Goal: Task Accomplishment & Management: Use online tool/utility

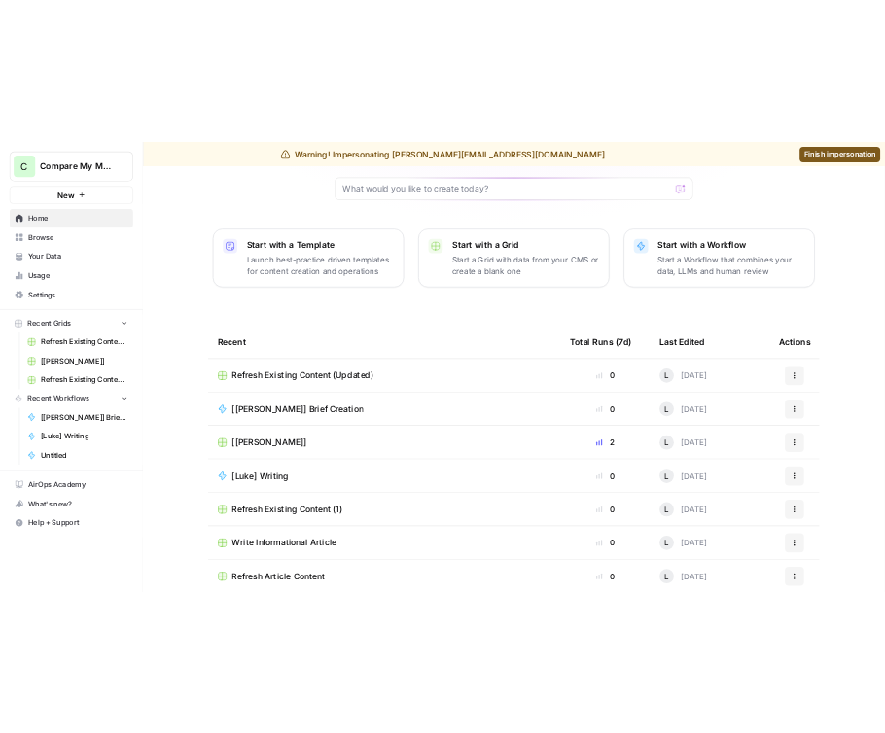
scroll to position [202, 0]
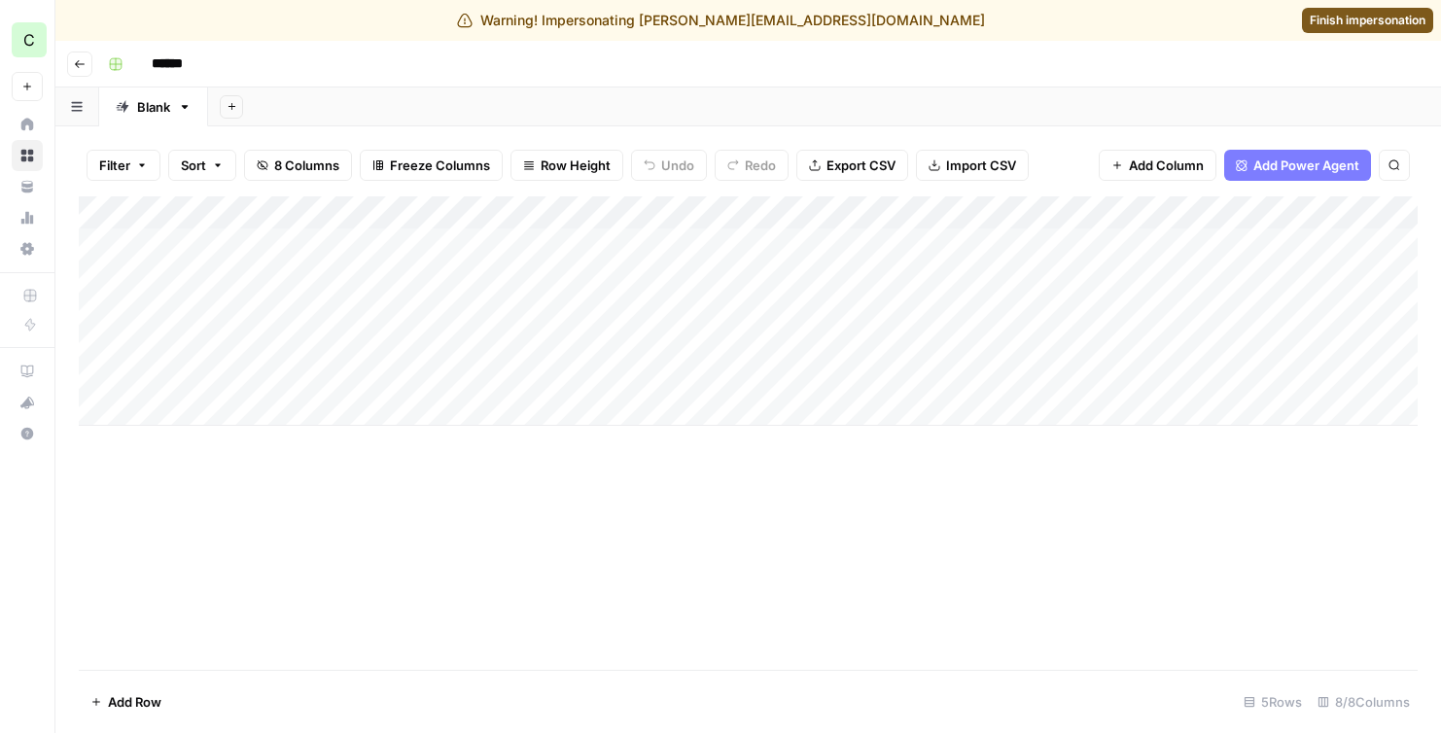
scroll to position [0, 201]
click at [1090, 246] on div "Add Column" at bounding box center [748, 311] width 1339 height 230
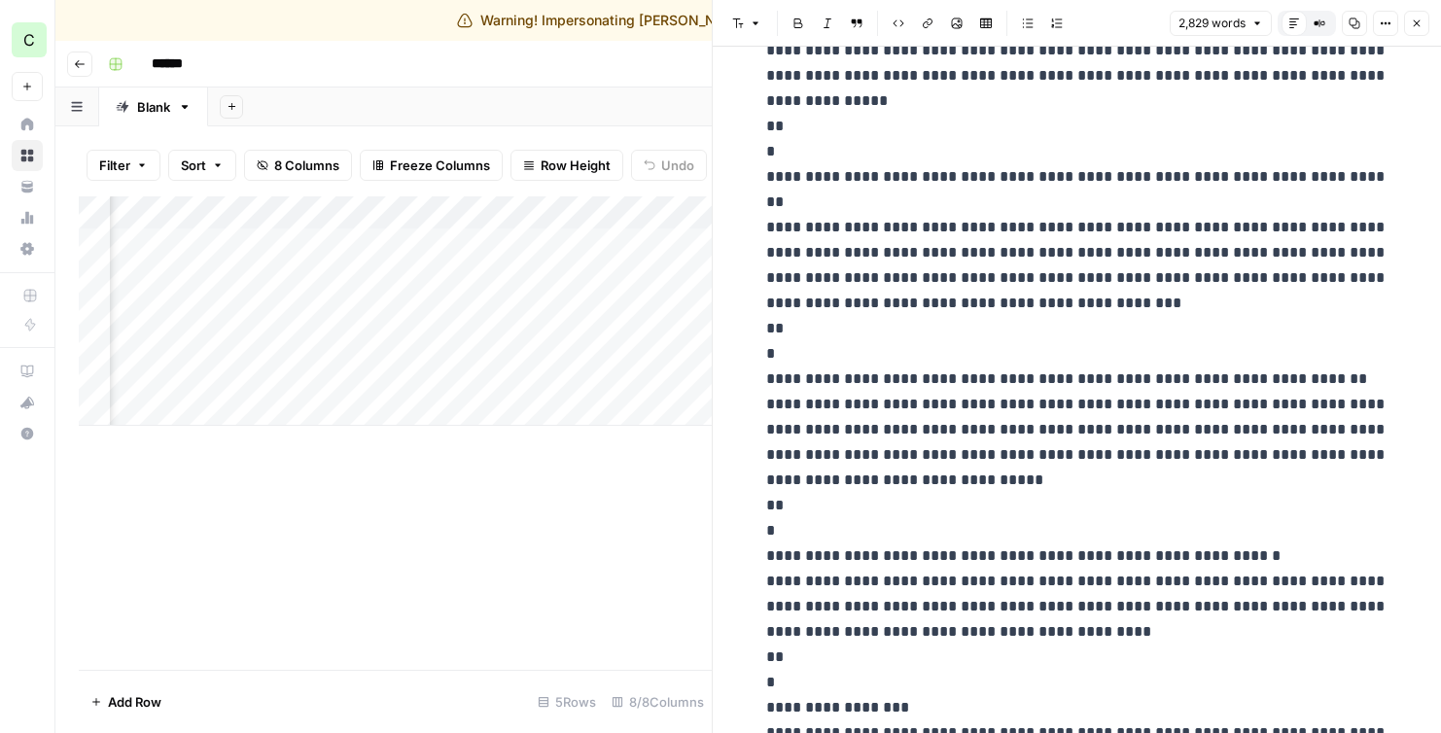
scroll to position [0, 291]
click at [406, 243] on div "Add Column" at bounding box center [395, 311] width 633 height 230
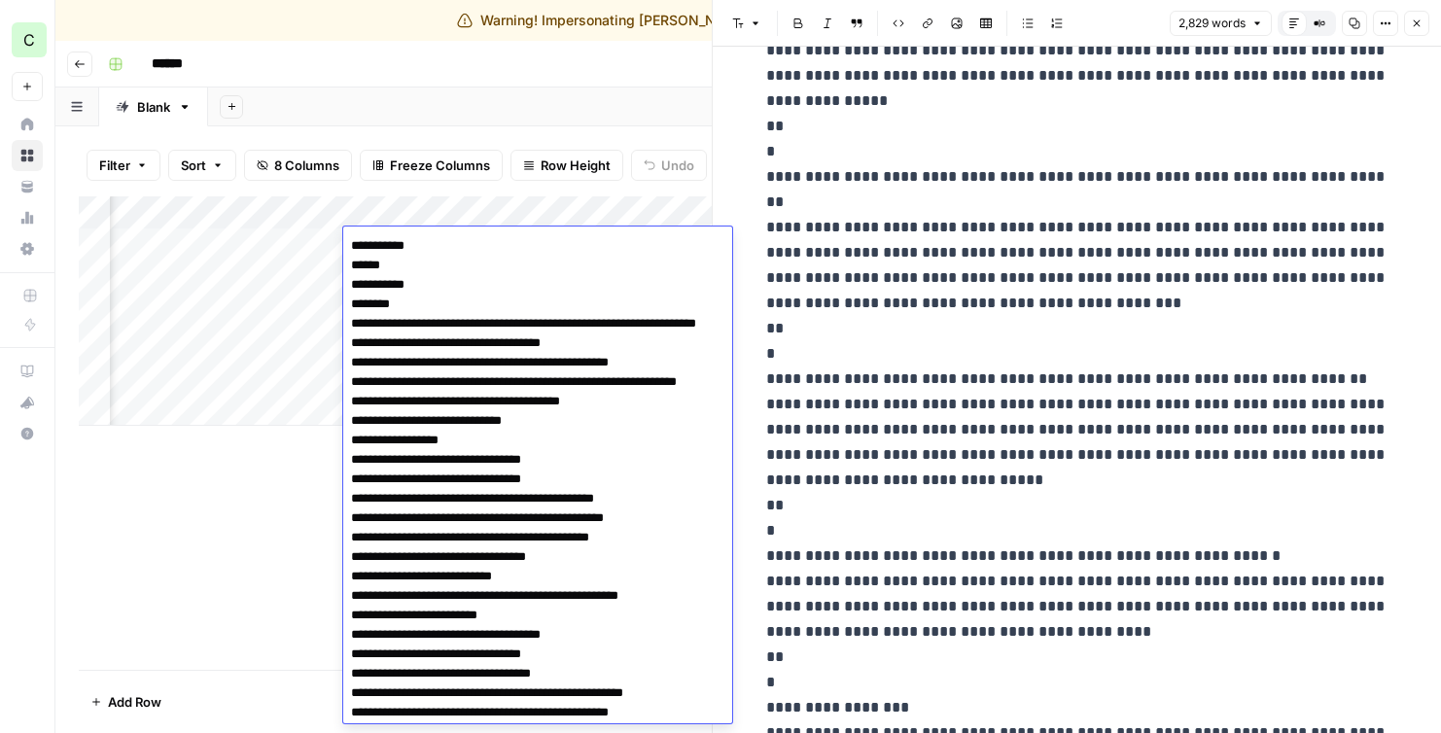
click at [406, 243] on textarea at bounding box center [537, 537] width 389 height 611
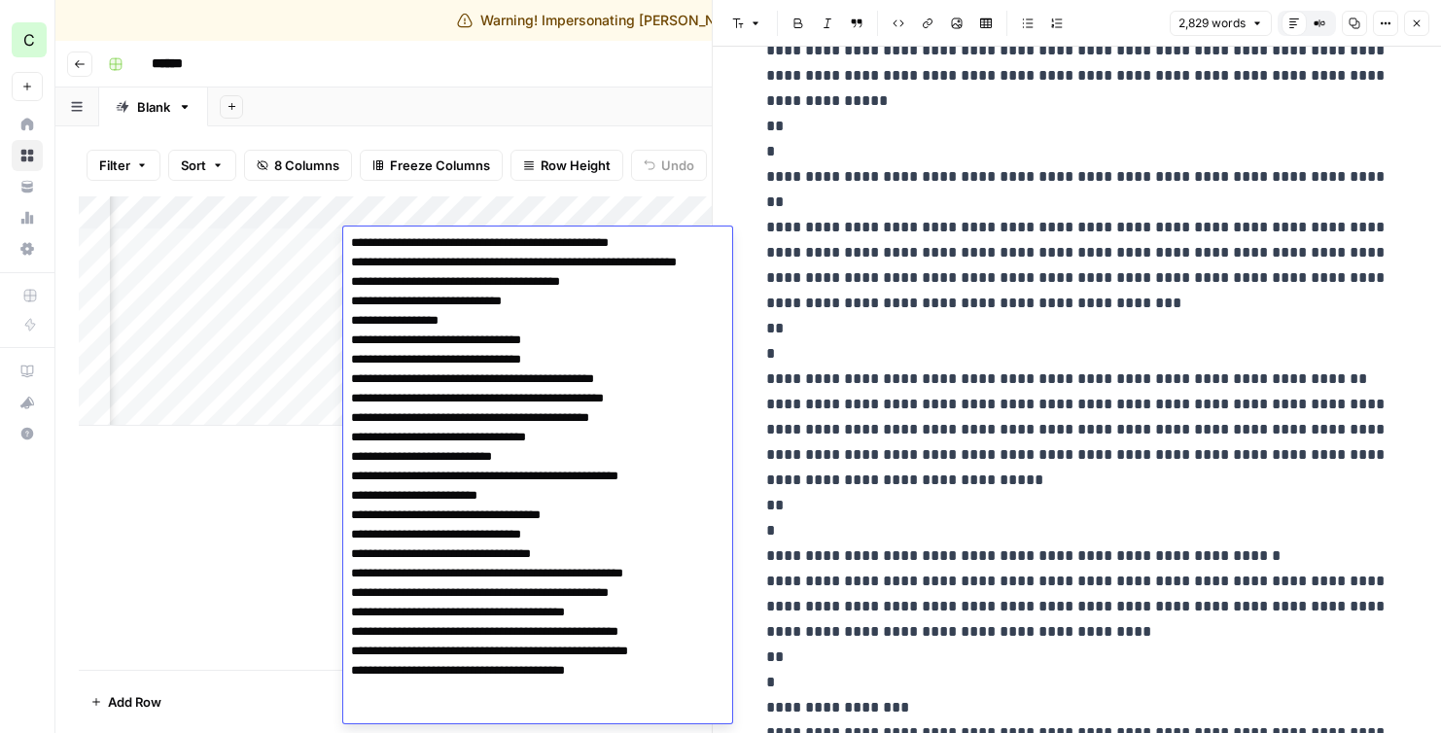
click at [248, 578] on div "Add Column" at bounding box center [395, 433] width 633 height 474
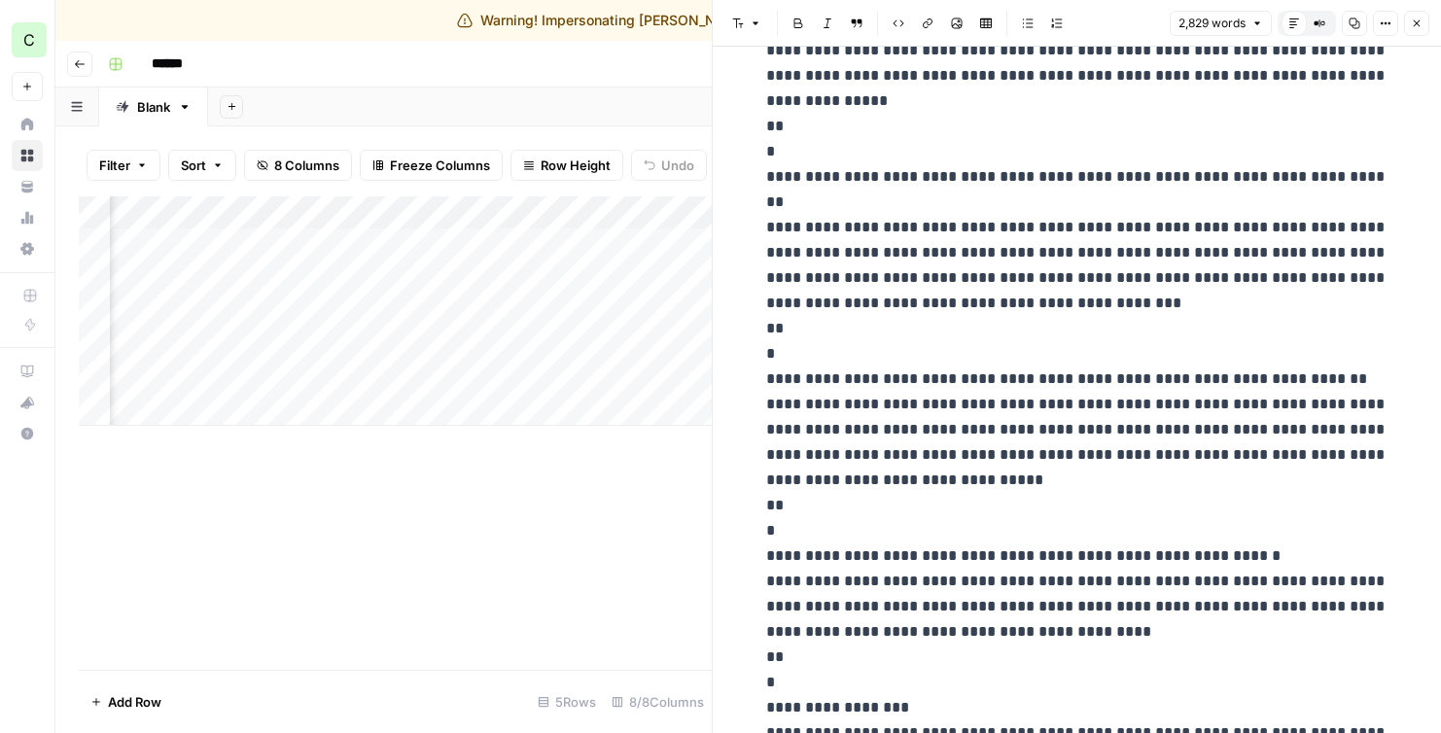
scroll to position [0, 576]
click at [314, 248] on div "Add Column" at bounding box center [395, 311] width 633 height 230
click at [412, 510] on div "Add Column" at bounding box center [395, 433] width 633 height 474
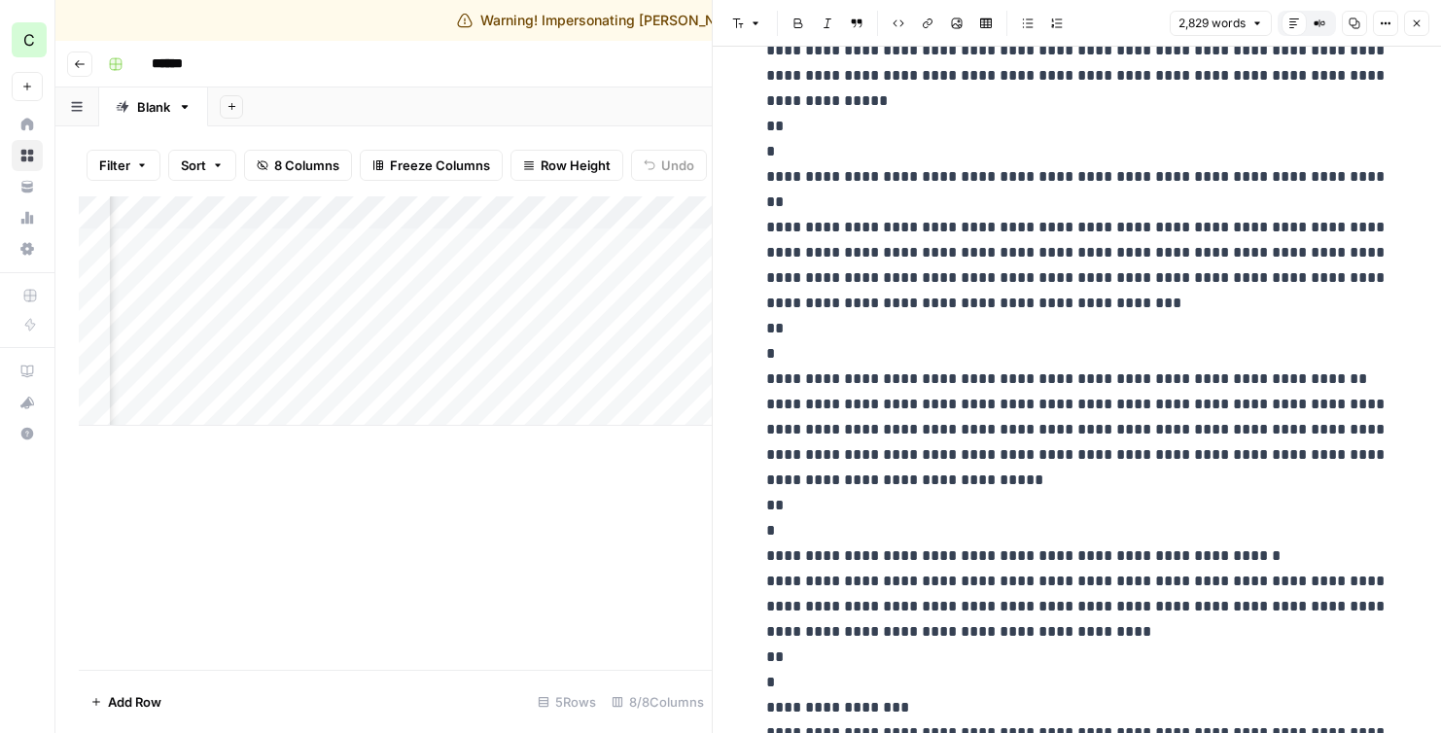
click at [324, 219] on div "Add Column" at bounding box center [395, 311] width 633 height 230
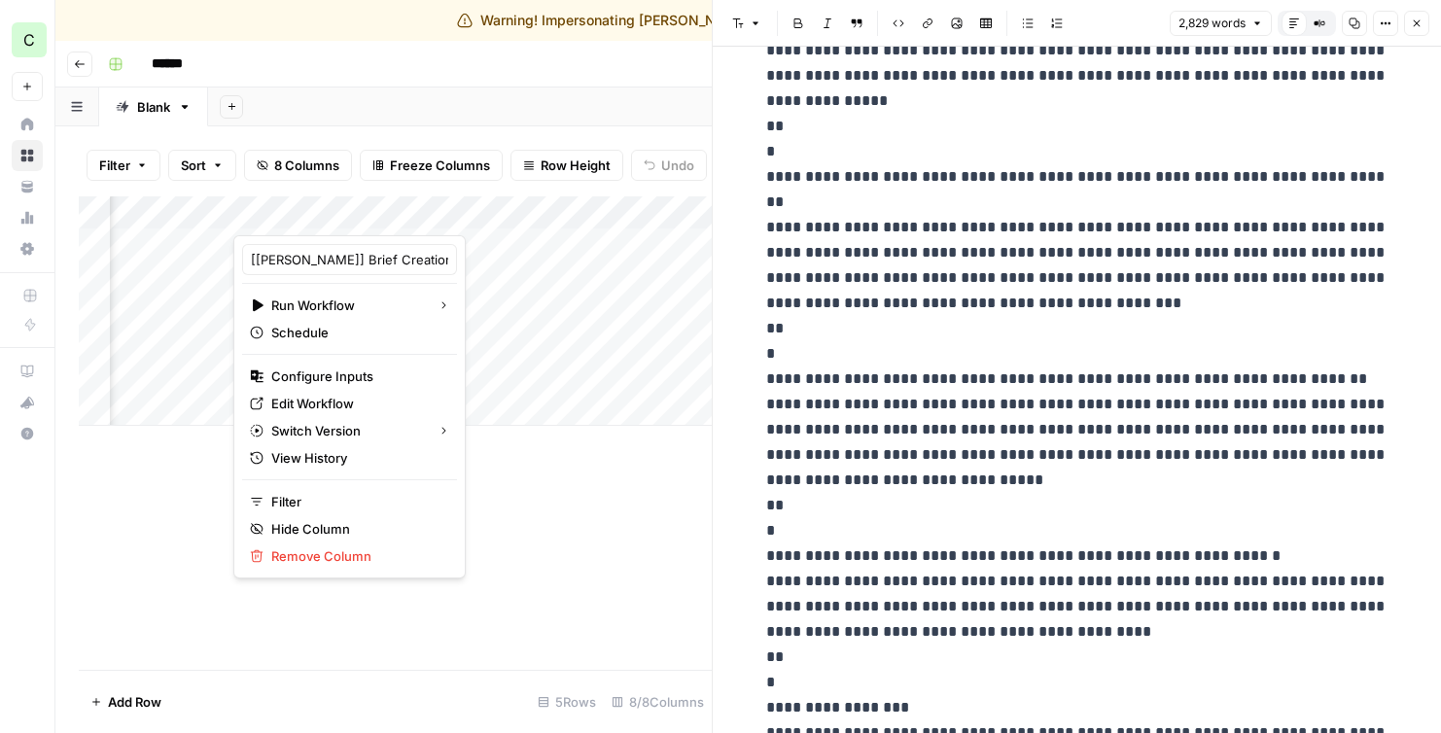
click at [324, 219] on div at bounding box center [321, 215] width 176 height 39
click at [504, 380] on div "Add Column" at bounding box center [395, 311] width 633 height 230
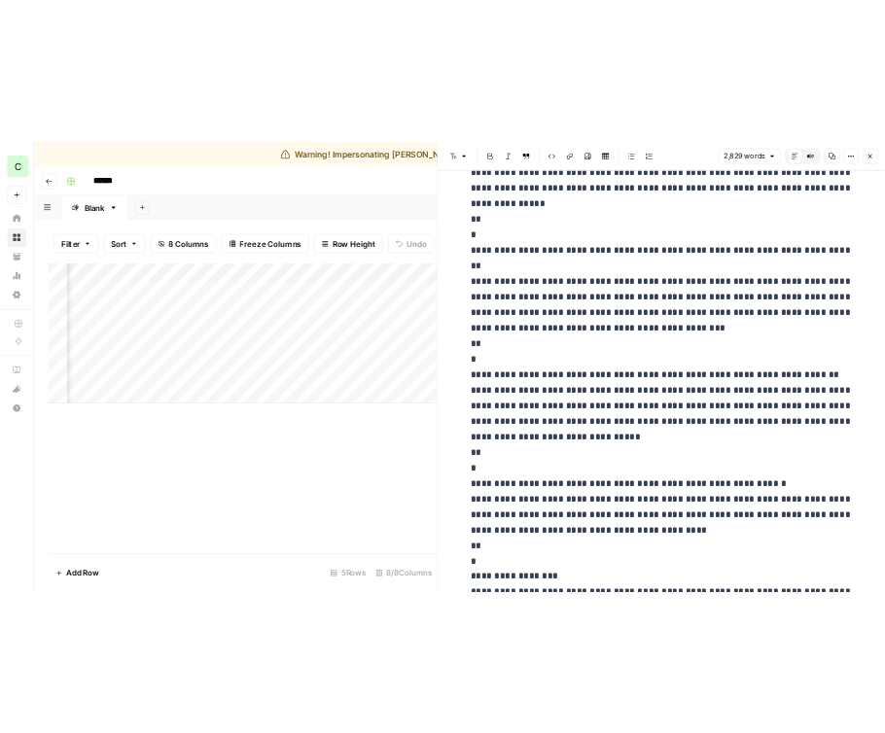
scroll to position [0, 907]
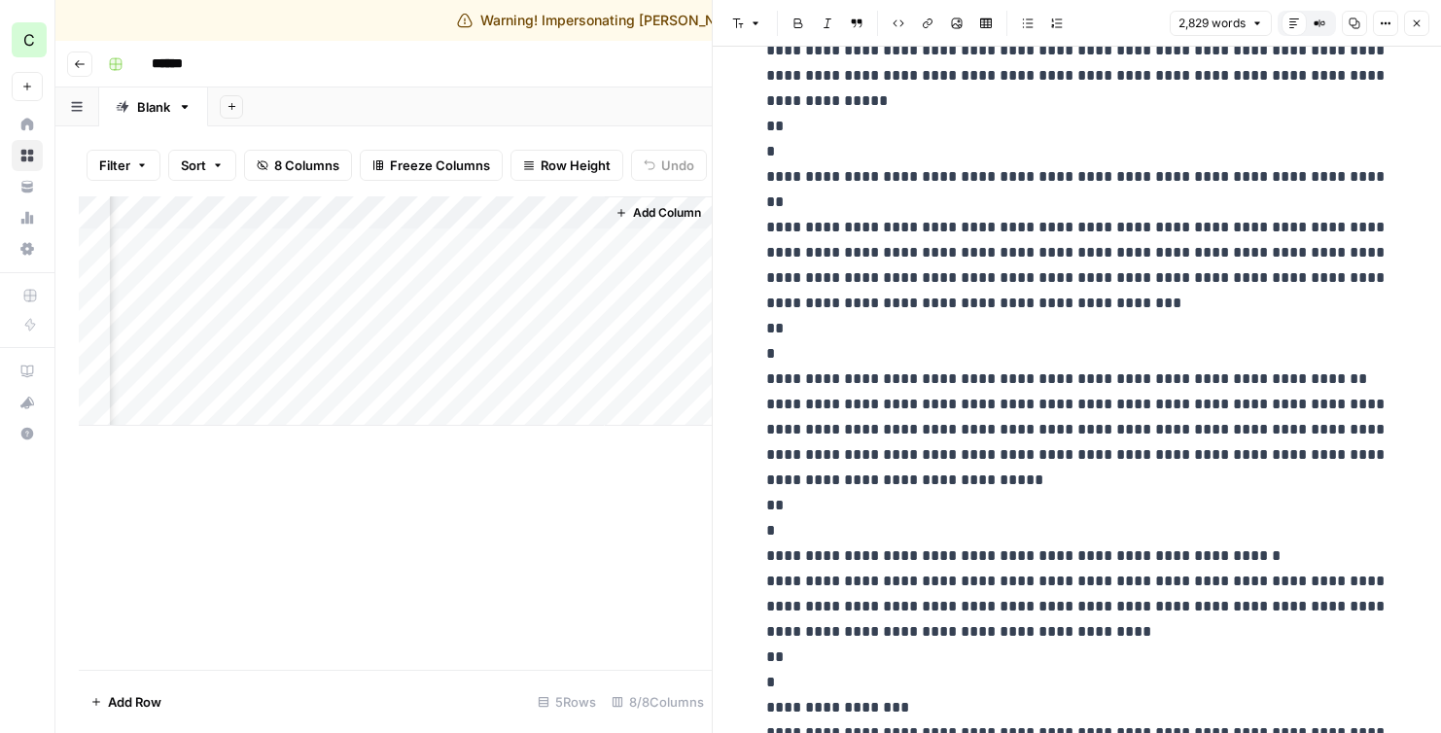
click at [563, 244] on div "Add Column" at bounding box center [395, 311] width 633 height 230
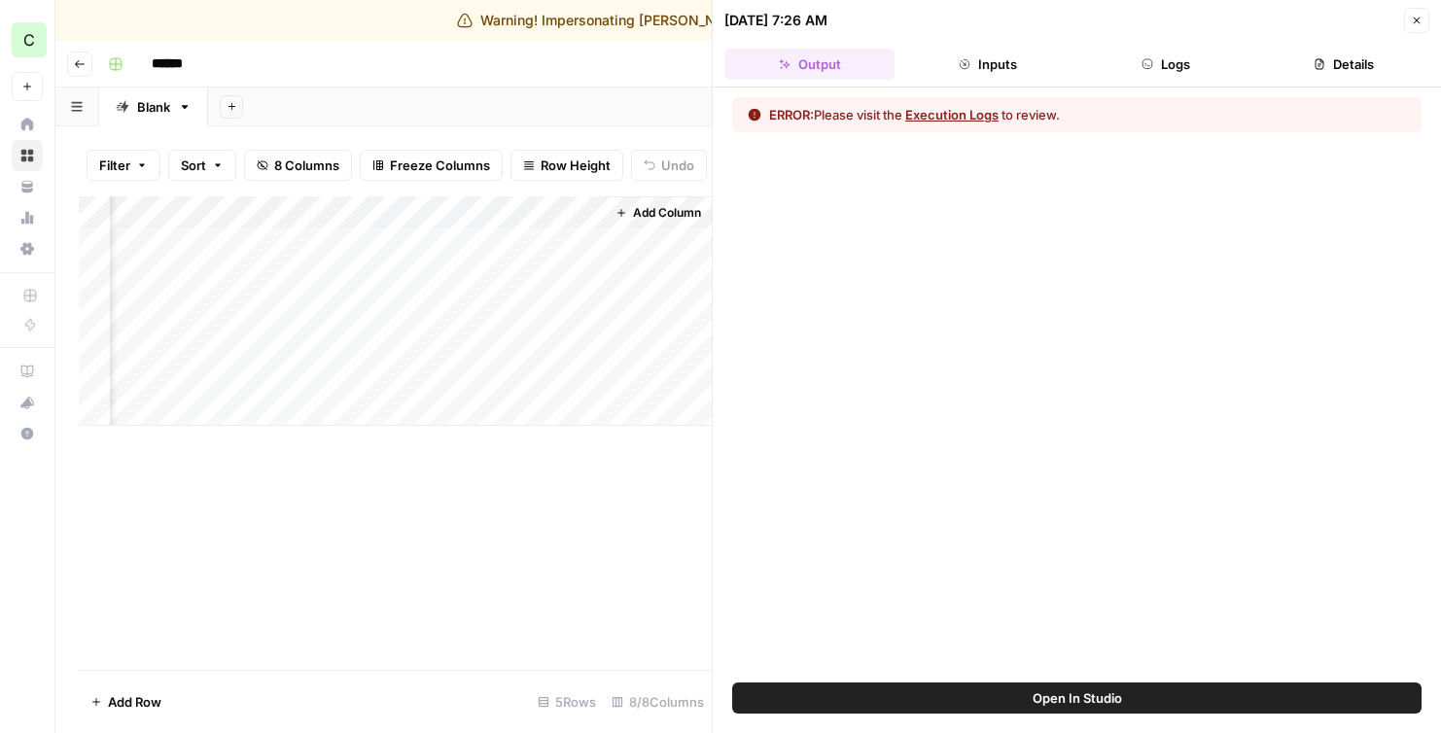
click at [959, 108] on button "Execution Logs" at bounding box center [951, 114] width 93 height 19
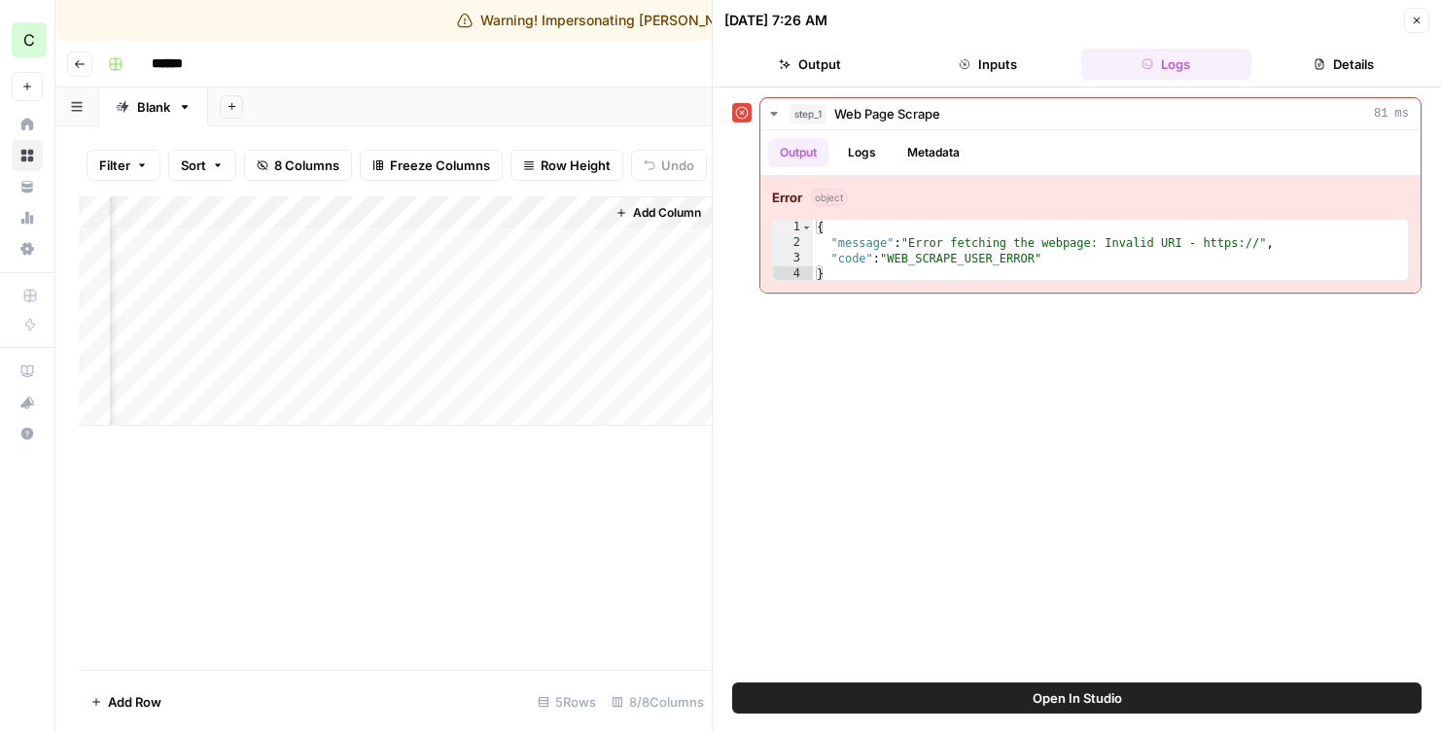
click at [1087, 684] on button "Open In Studio" at bounding box center [1077, 698] width 690 height 31
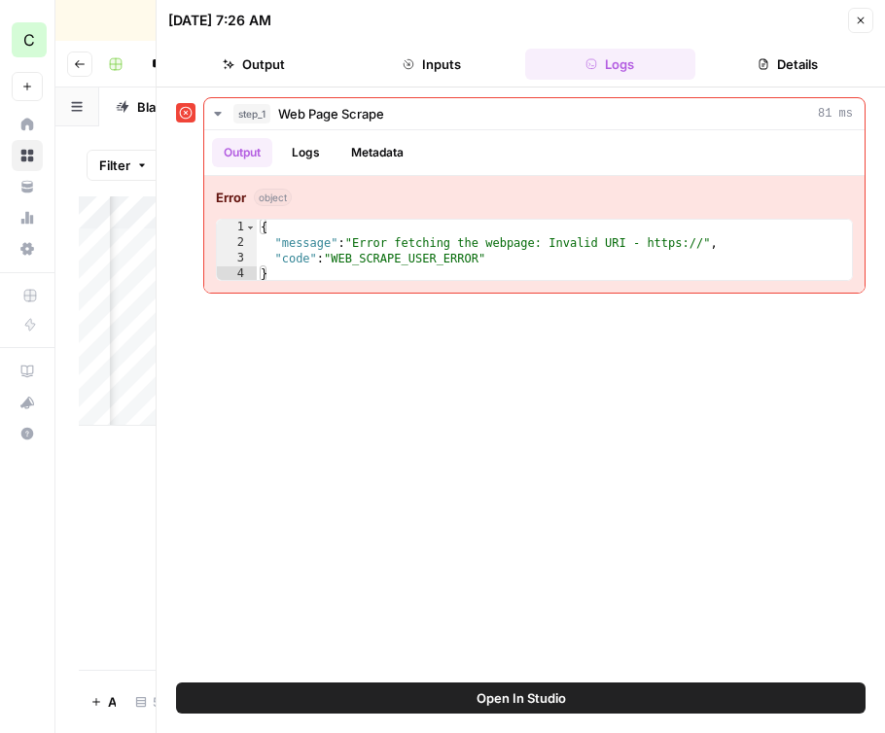
click at [868, 19] on button "Close" at bounding box center [860, 20] width 25 height 25
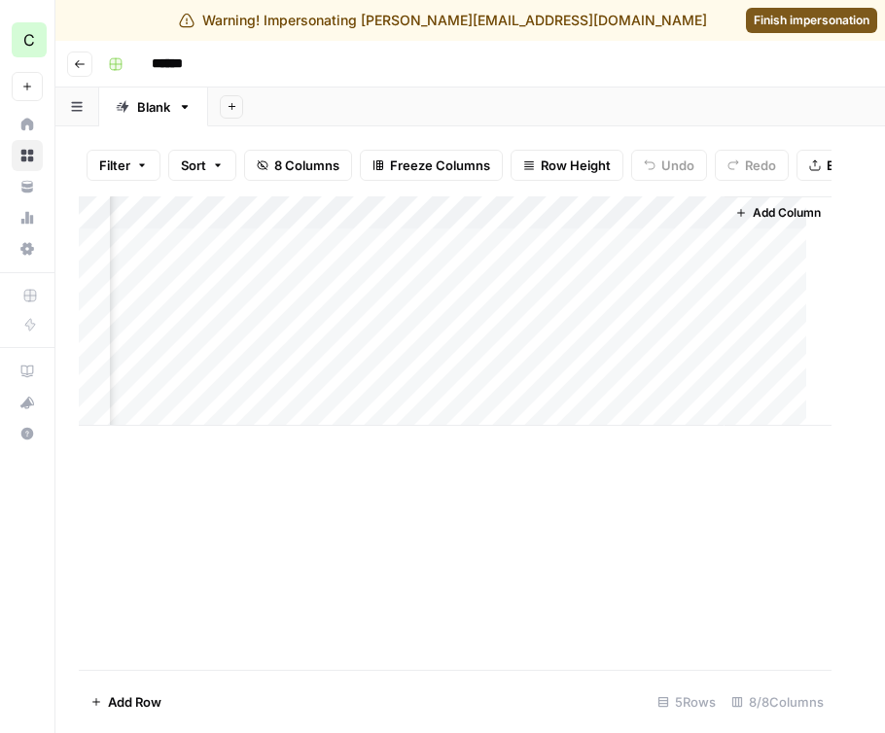
scroll to position [0, 734]
click at [81, 59] on icon "button" at bounding box center [80, 64] width 12 height 12
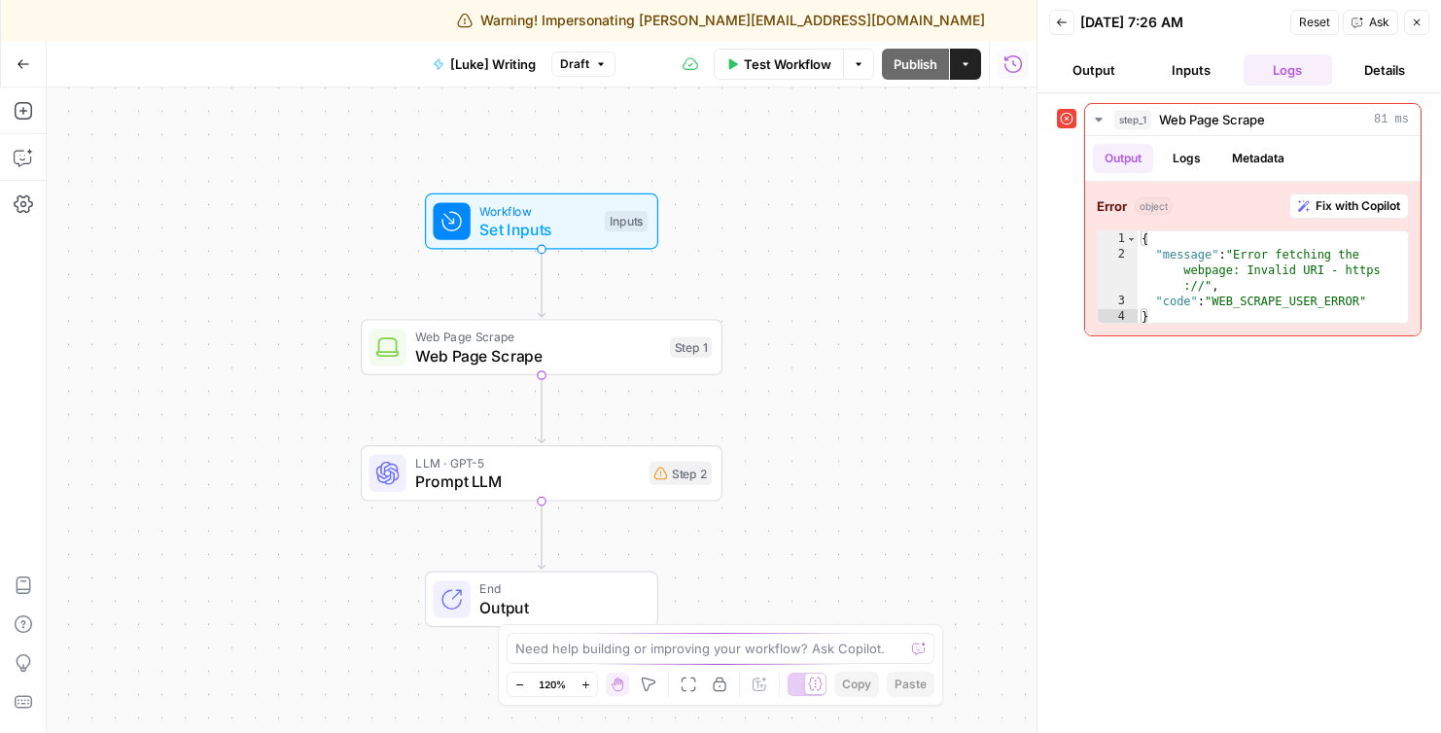
click at [386, 360] on div at bounding box center [387, 347] width 37 height 37
click at [407, 347] on div "Web Page Scrape Web Page Scrape Step 1" at bounding box center [540, 347] width 343 height 40
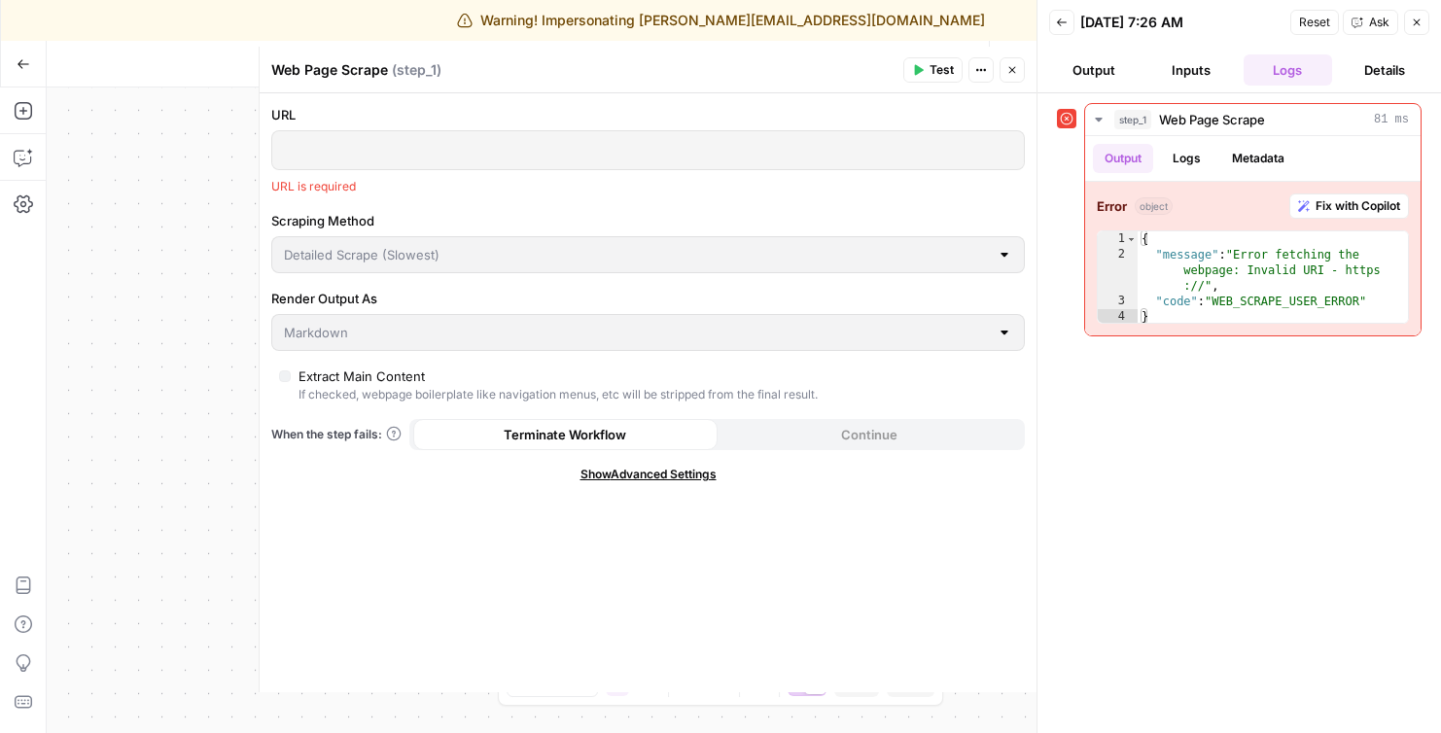
click at [602, 136] on div at bounding box center [648, 150] width 752 height 38
click at [1013, 70] on icon "button" at bounding box center [1012, 70] width 7 height 7
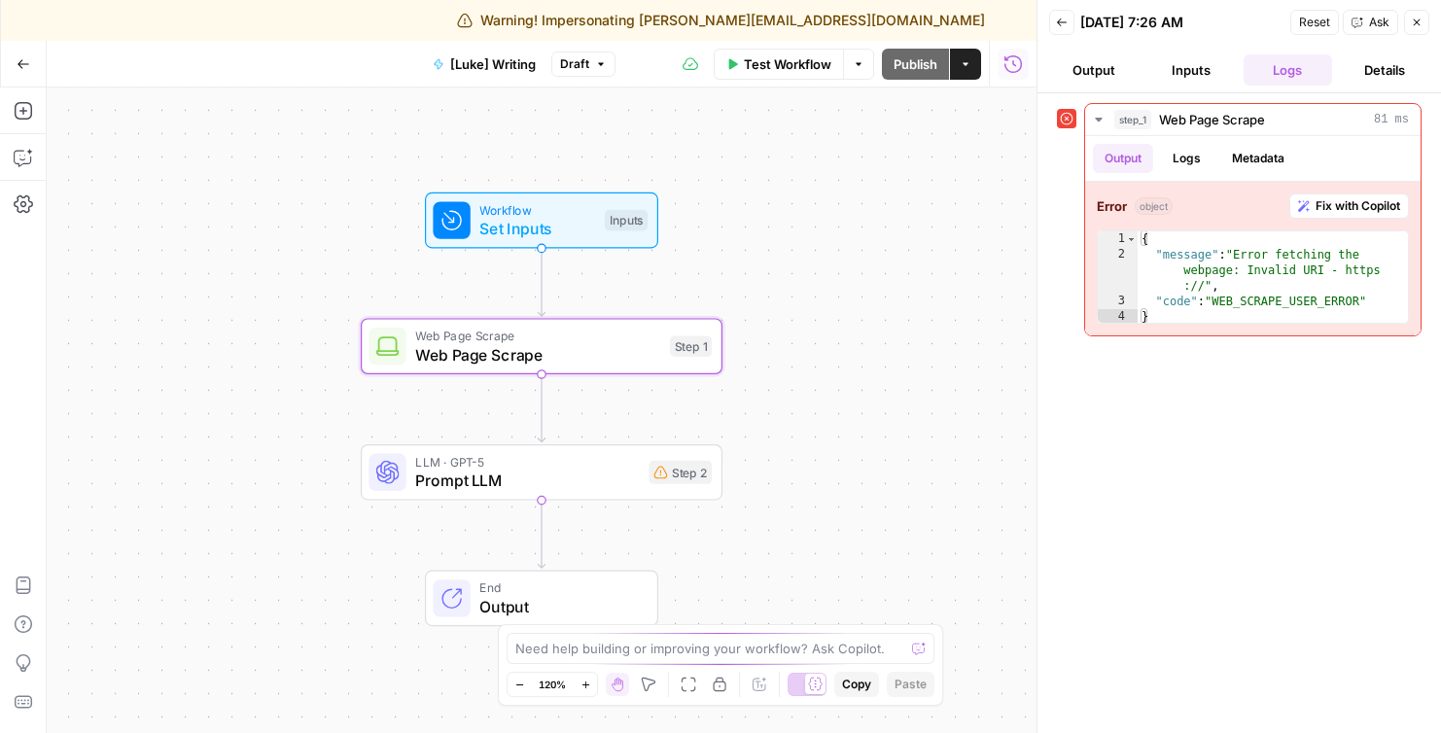
click at [483, 220] on span "Set Inputs" at bounding box center [537, 228] width 116 height 23
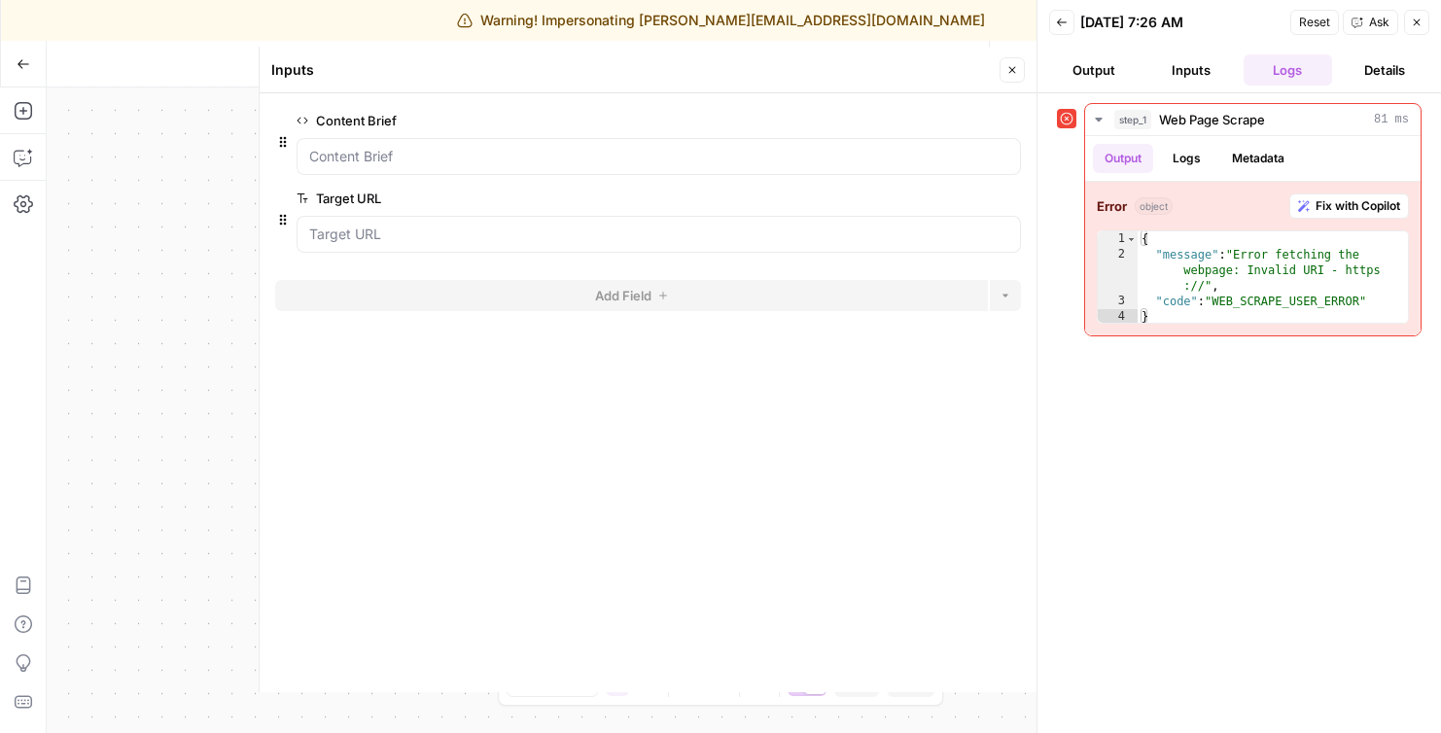
click at [1024, 78] on button "Close" at bounding box center [1012, 69] width 25 height 25
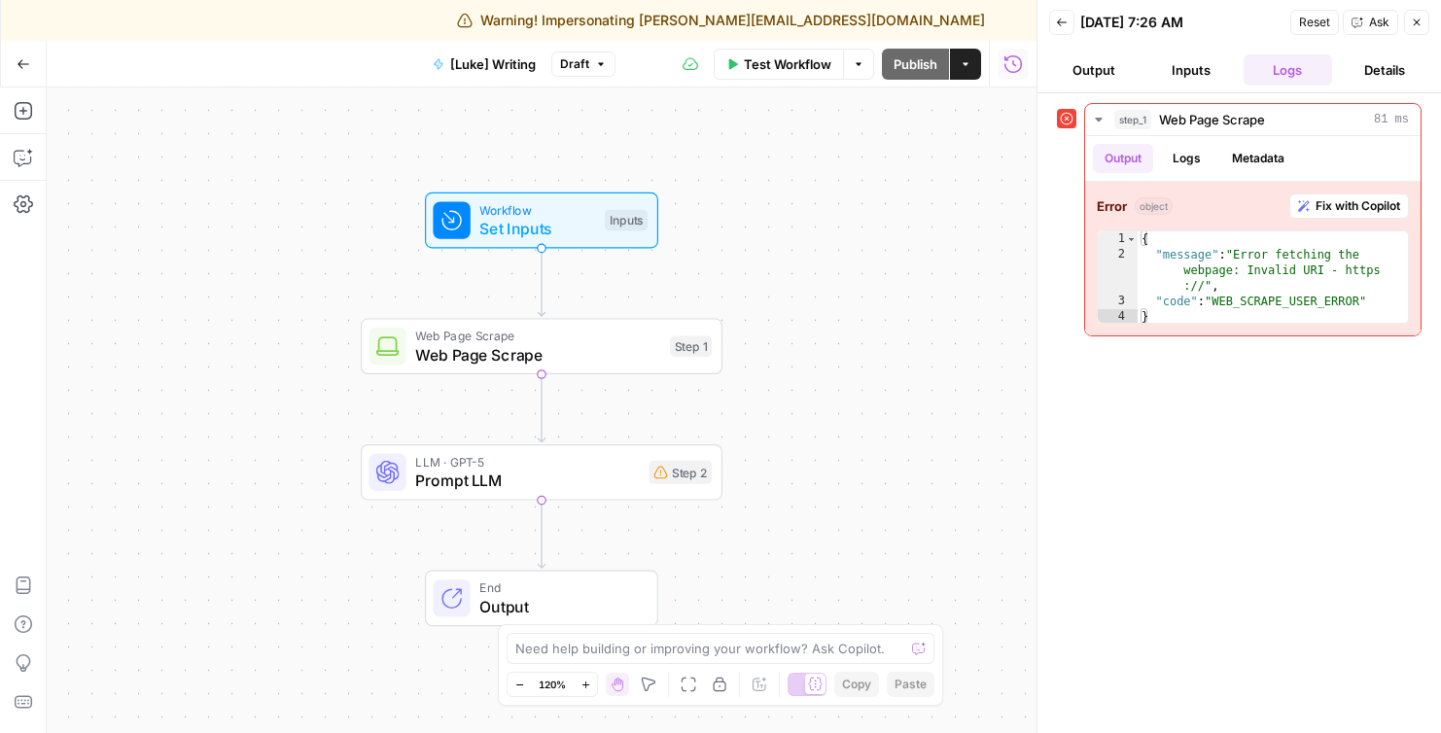
click at [430, 382] on div "Workflow Set Inputs Inputs Web Page Scrape Web Page Scrape Step 1 LLM · GPT-5 P…" at bounding box center [542, 411] width 990 height 646
click at [415, 367] on div "Web Page Scrape Web Page Scrape Step 1" at bounding box center [542, 346] width 362 height 56
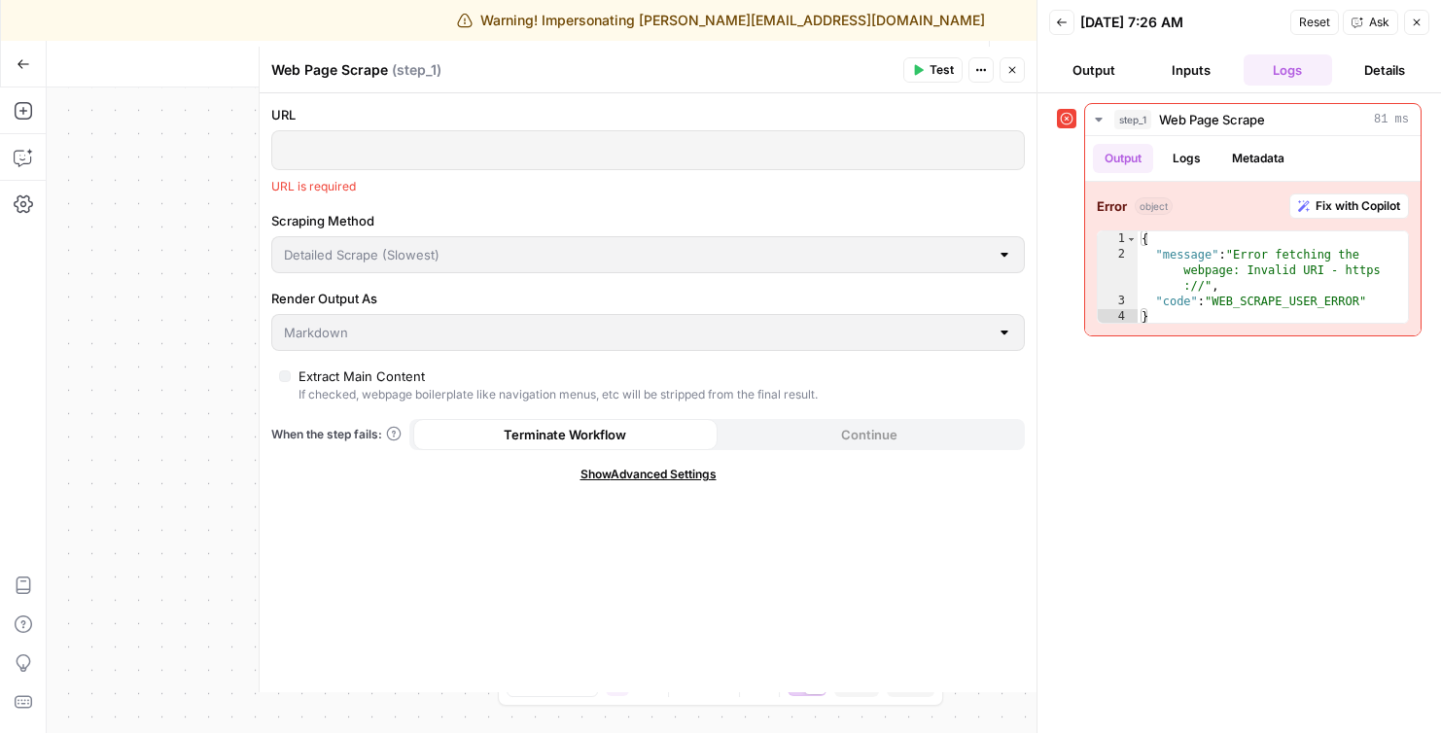
click at [459, 151] on p at bounding box center [648, 148] width 728 height 19
click at [441, 145] on p at bounding box center [648, 148] width 728 height 19
click at [441, 143] on p at bounding box center [648, 148] width 728 height 19
click at [1019, 68] on button "Close" at bounding box center [1012, 69] width 25 height 25
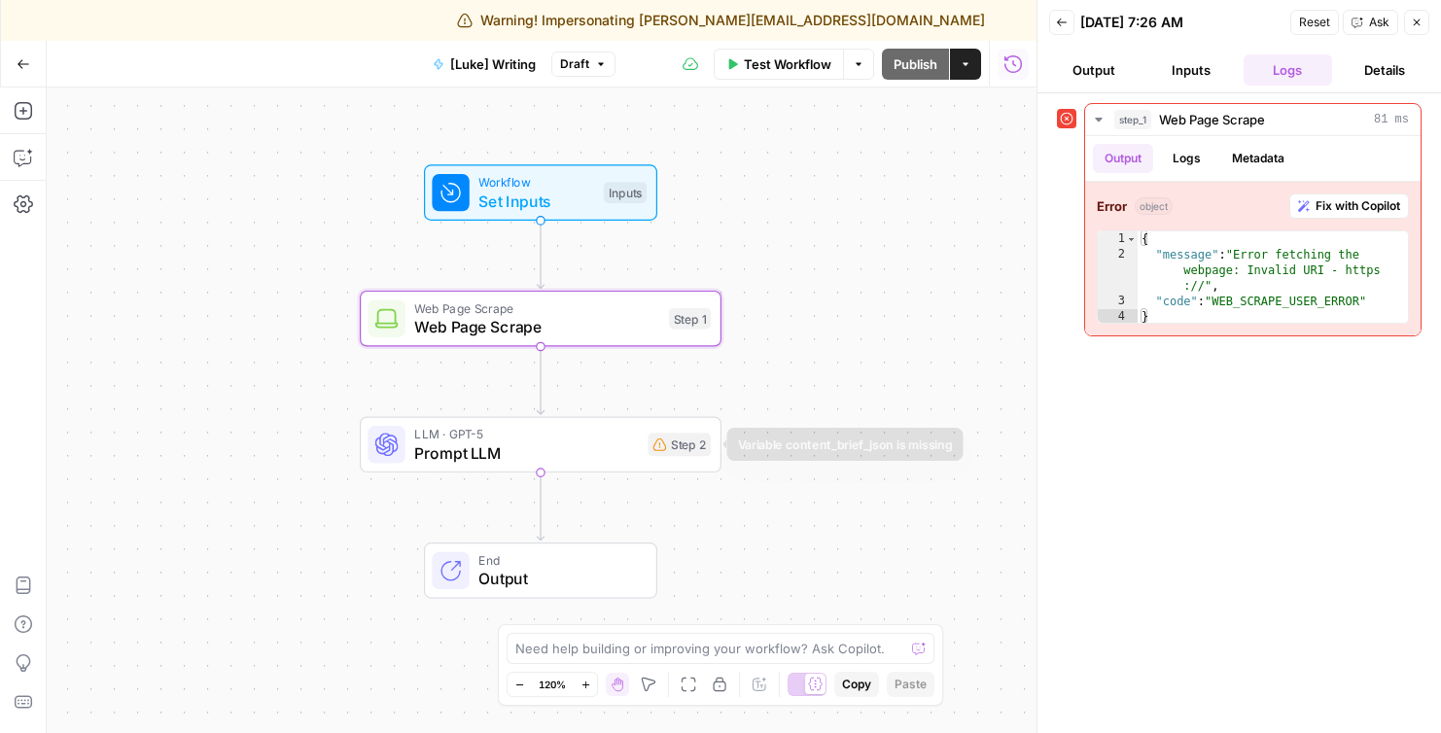
click at [418, 457] on span "Prompt LLM" at bounding box center [526, 453] width 224 height 23
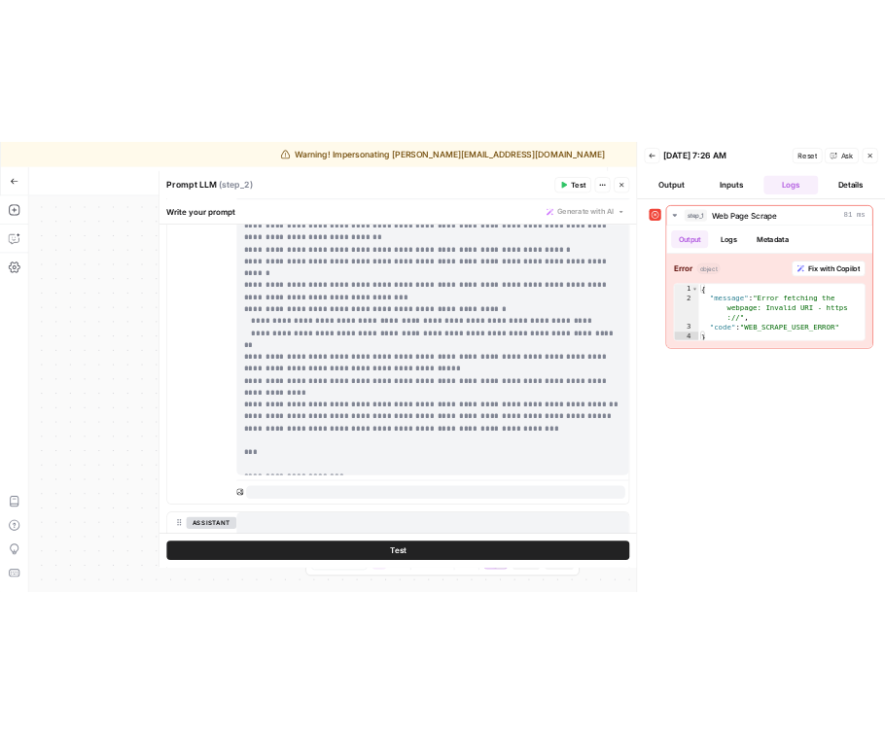
scroll to position [525, 0]
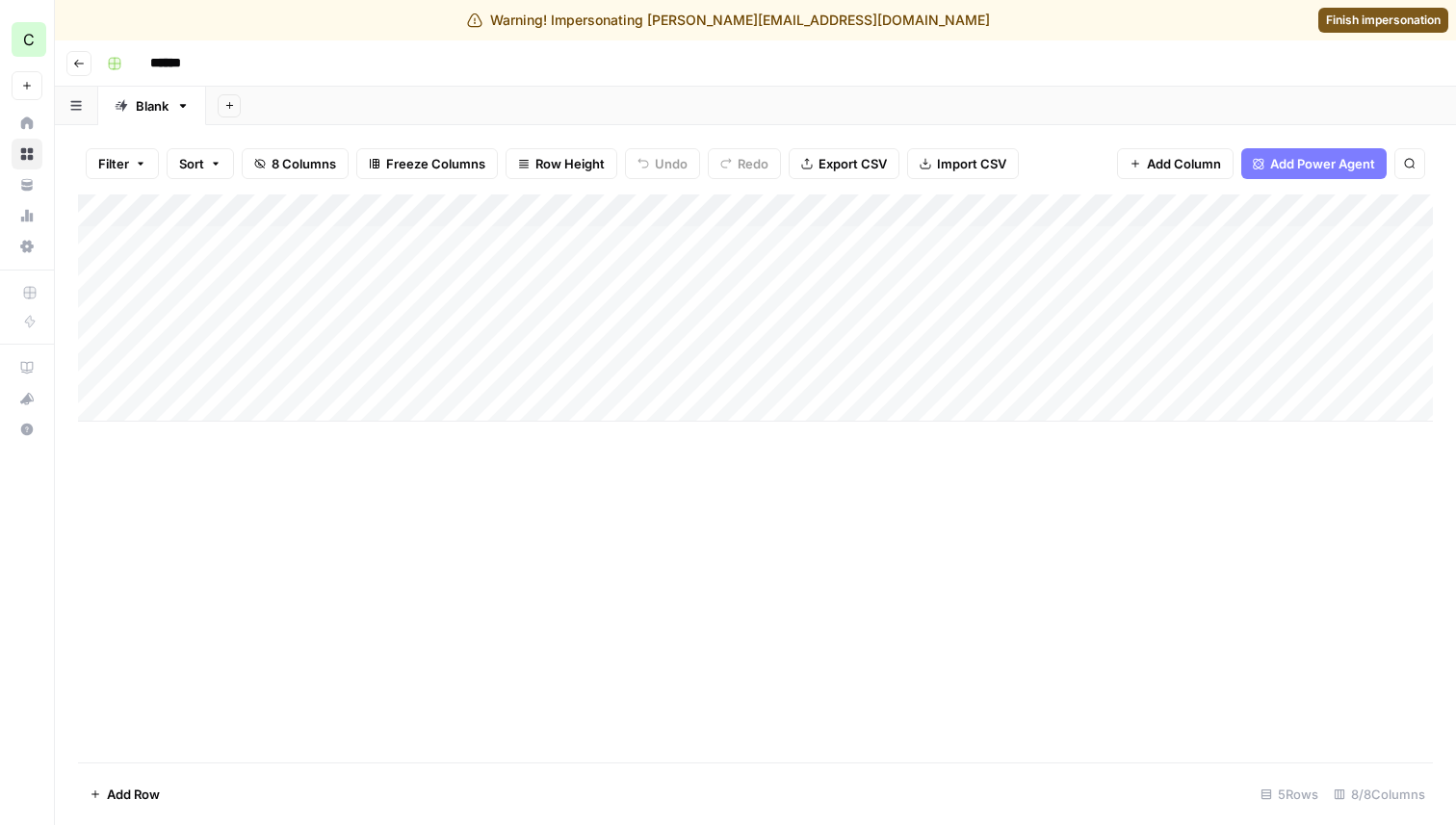
scroll to position [0, 170]
click at [876, 249] on div "Add Column" at bounding box center [756, 308] width 1355 height 228
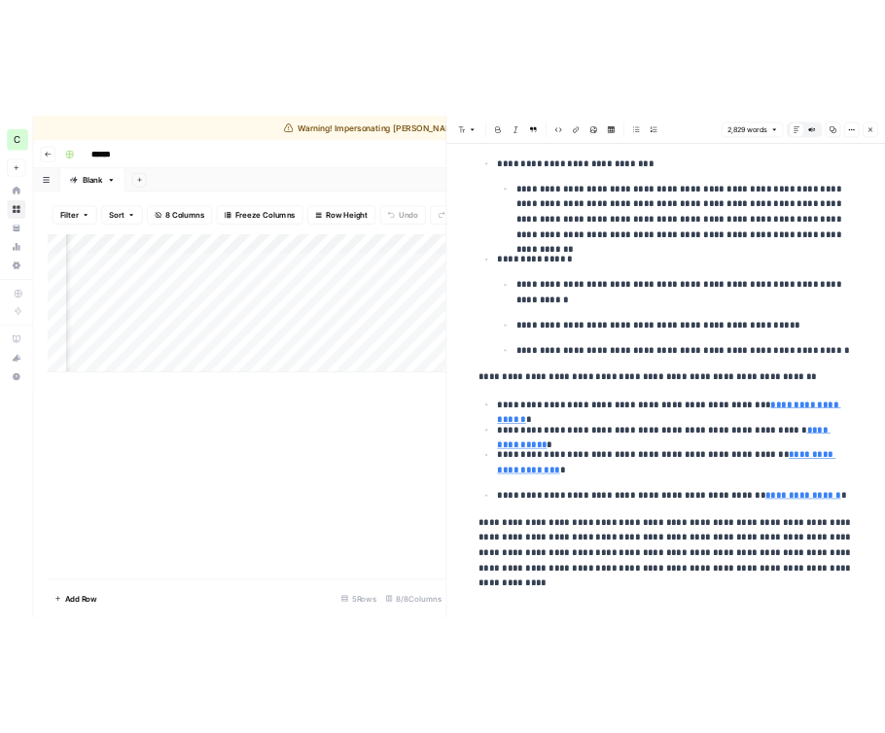
scroll to position [10790, 0]
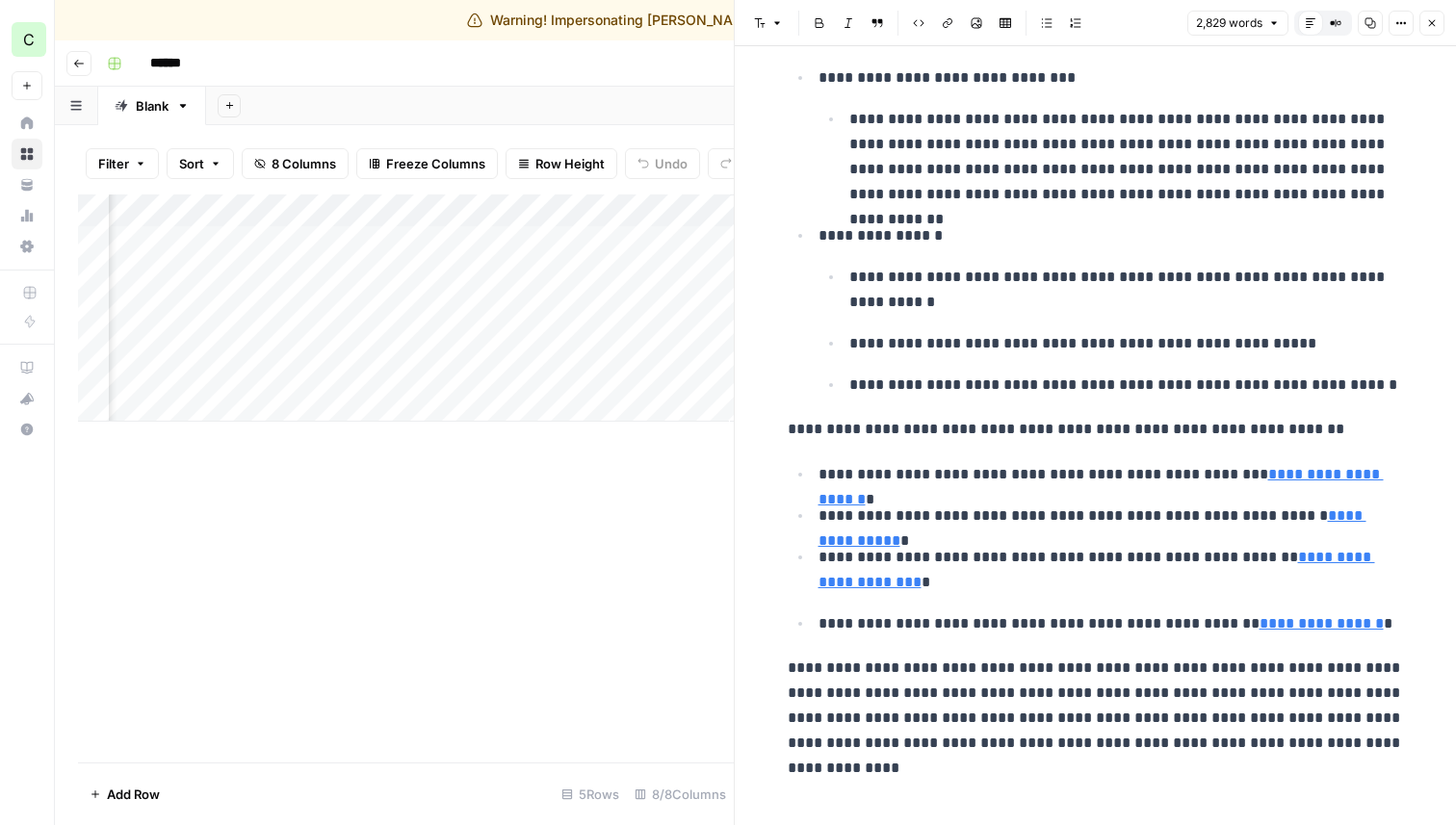
click at [337, 243] on div "Add Column" at bounding box center [406, 308] width 656 height 228
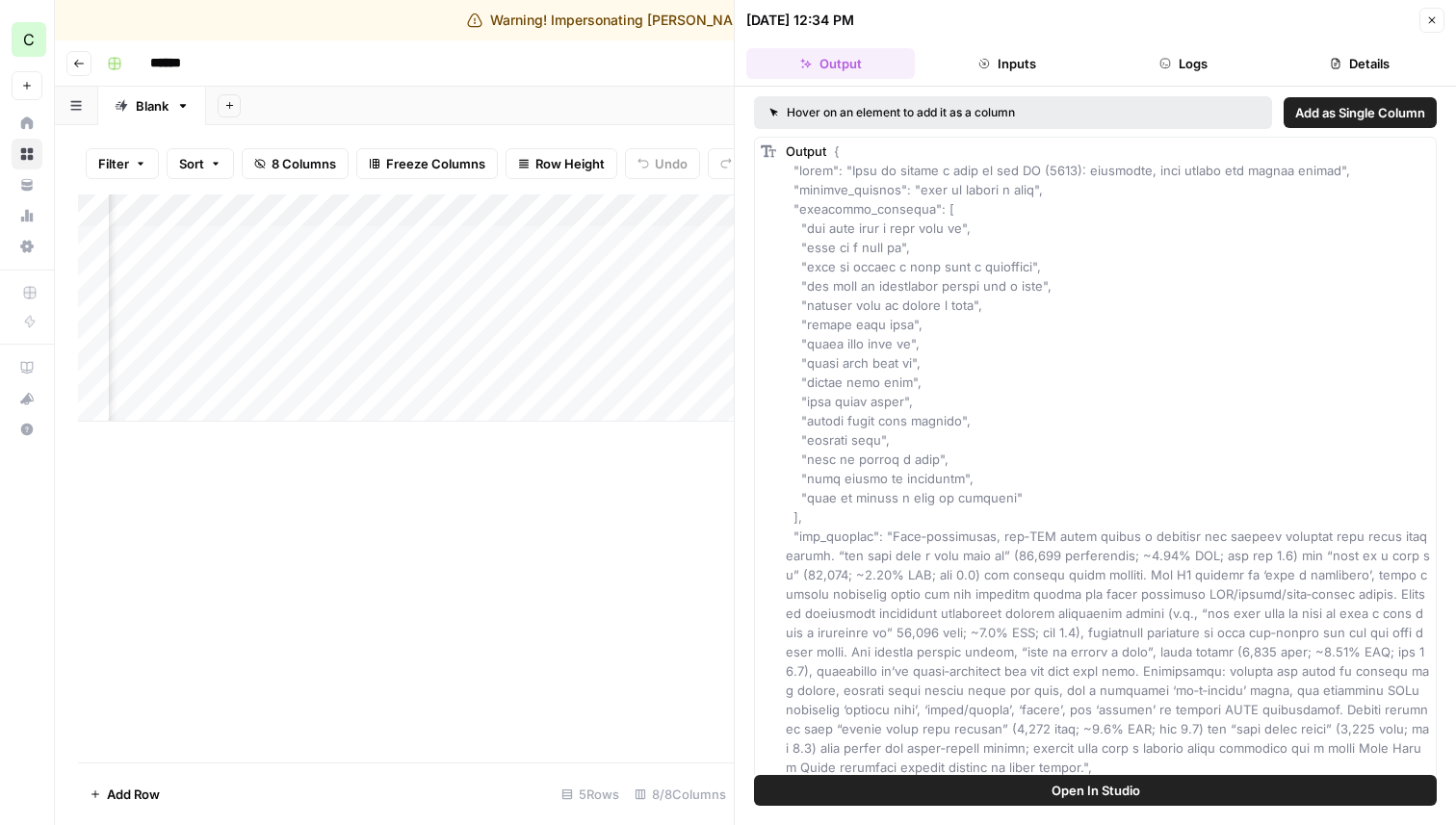
click at [876, 62] on button "Logs" at bounding box center [1185, 63] width 168 height 31
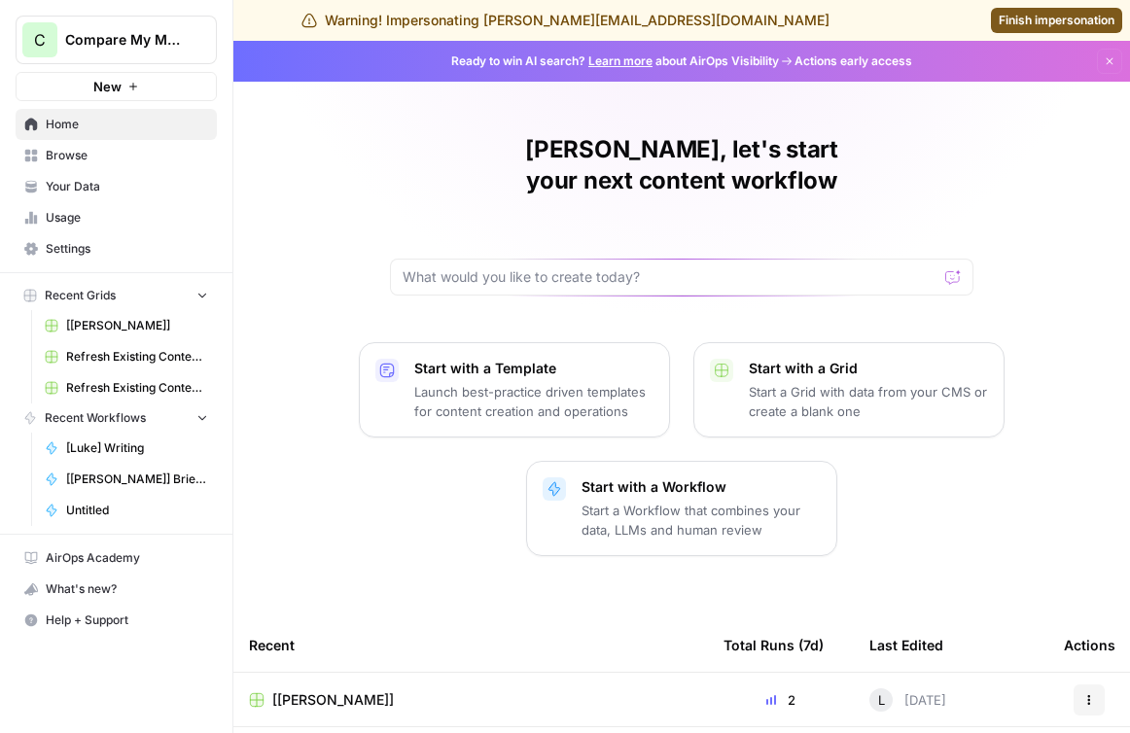
click at [78, 163] on span "Browse" at bounding box center [127, 156] width 162 height 18
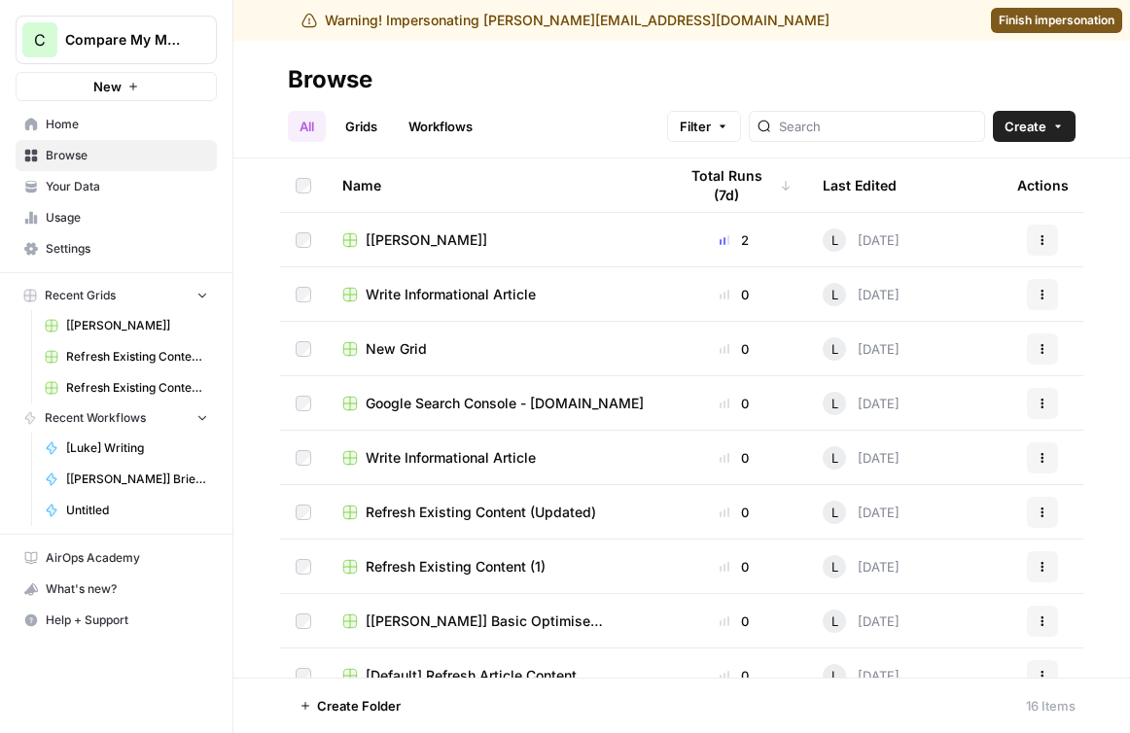
click at [73, 123] on span "Home" at bounding box center [127, 125] width 162 height 18
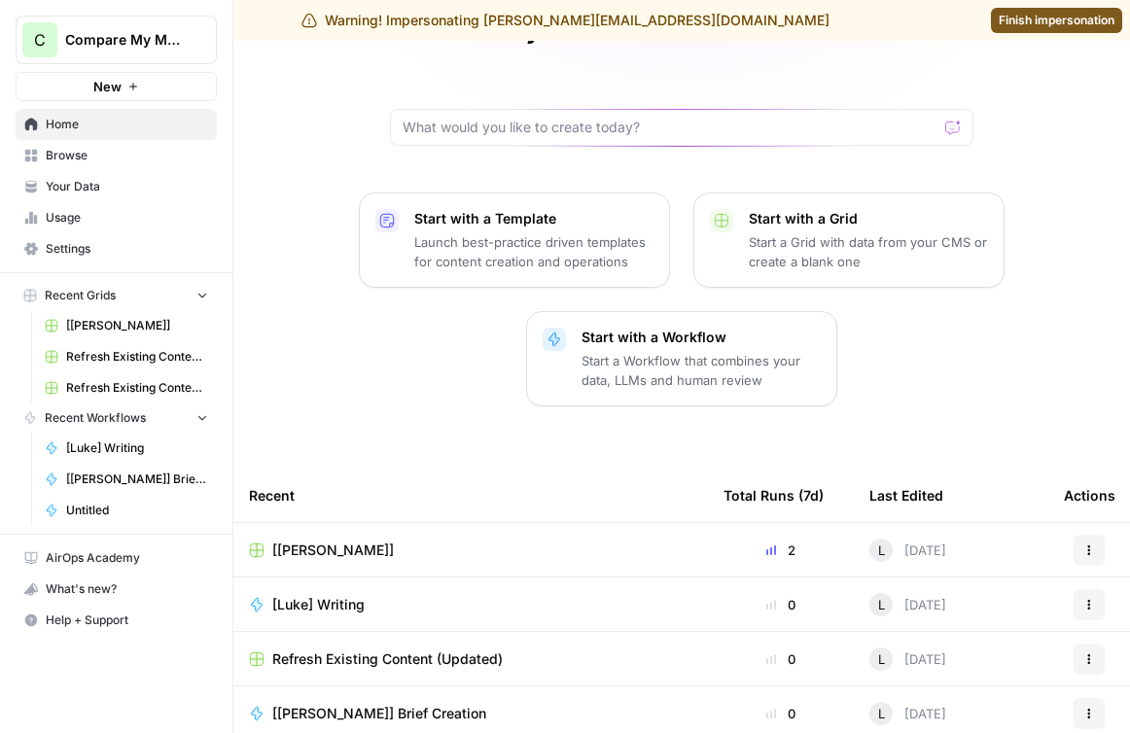
scroll to position [156, 0]
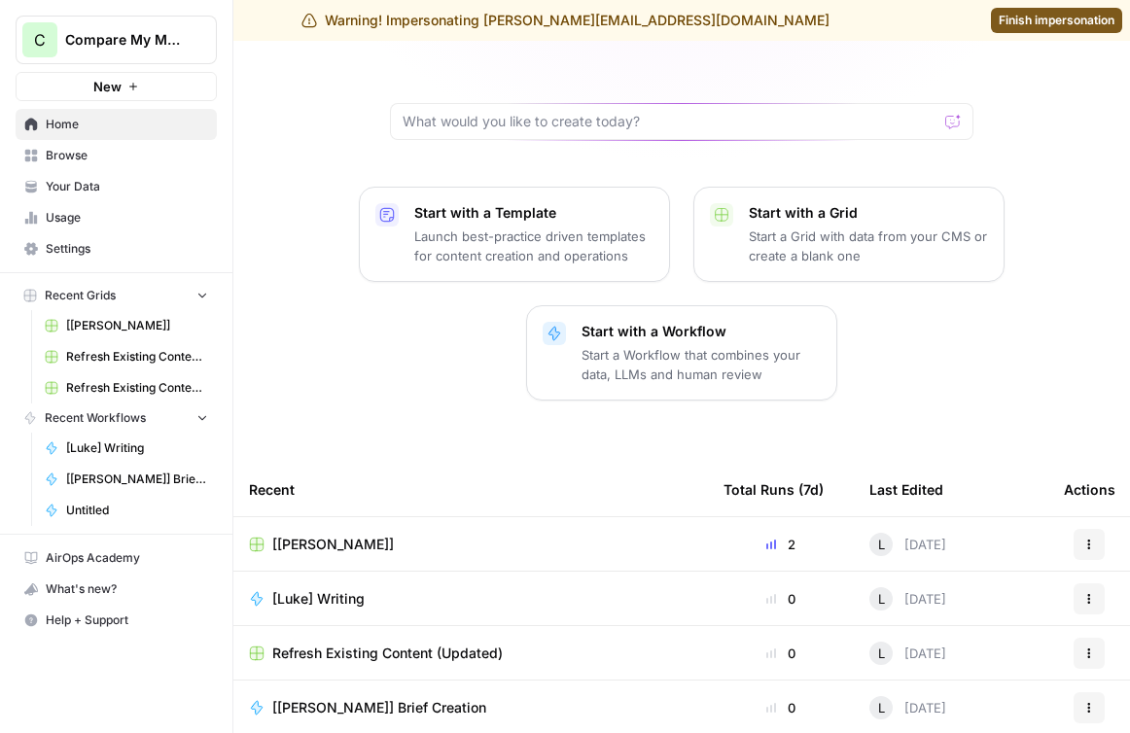
click at [67, 138] on link "Home" at bounding box center [116, 124] width 201 height 31
click at [72, 150] on span "Browse" at bounding box center [127, 156] width 162 height 18
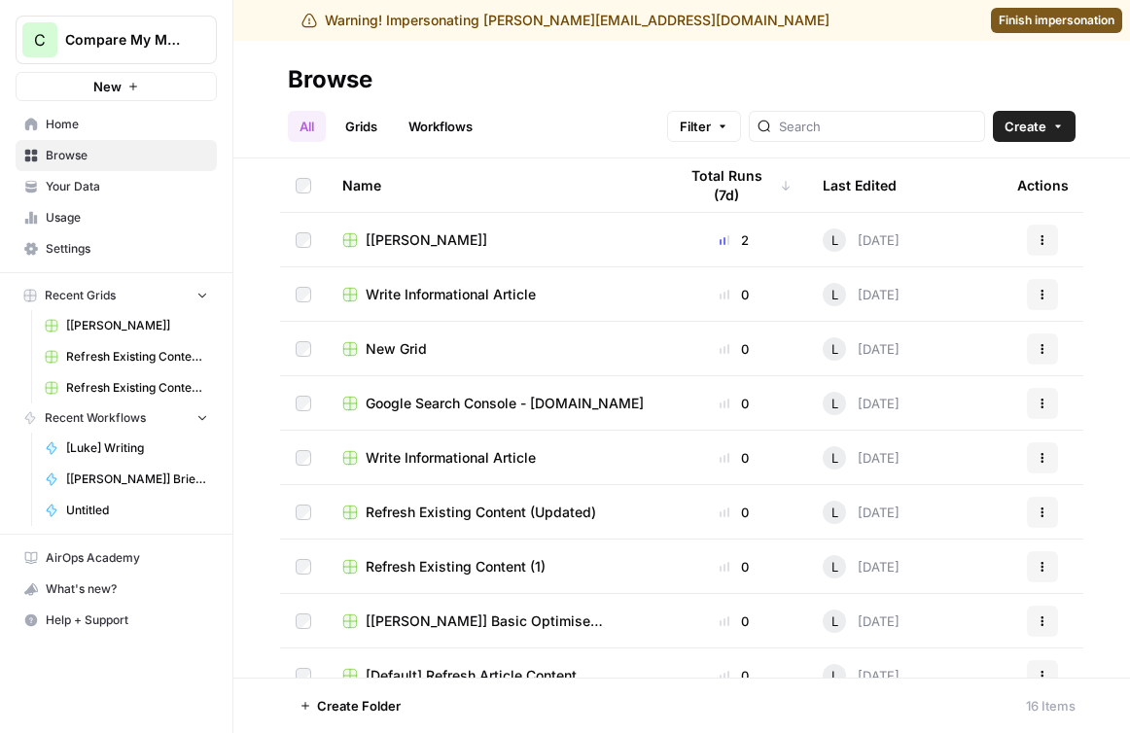
click at [415, 299] on span "Write Informational Article" at bounding box center [451, 294] width 170 height 19
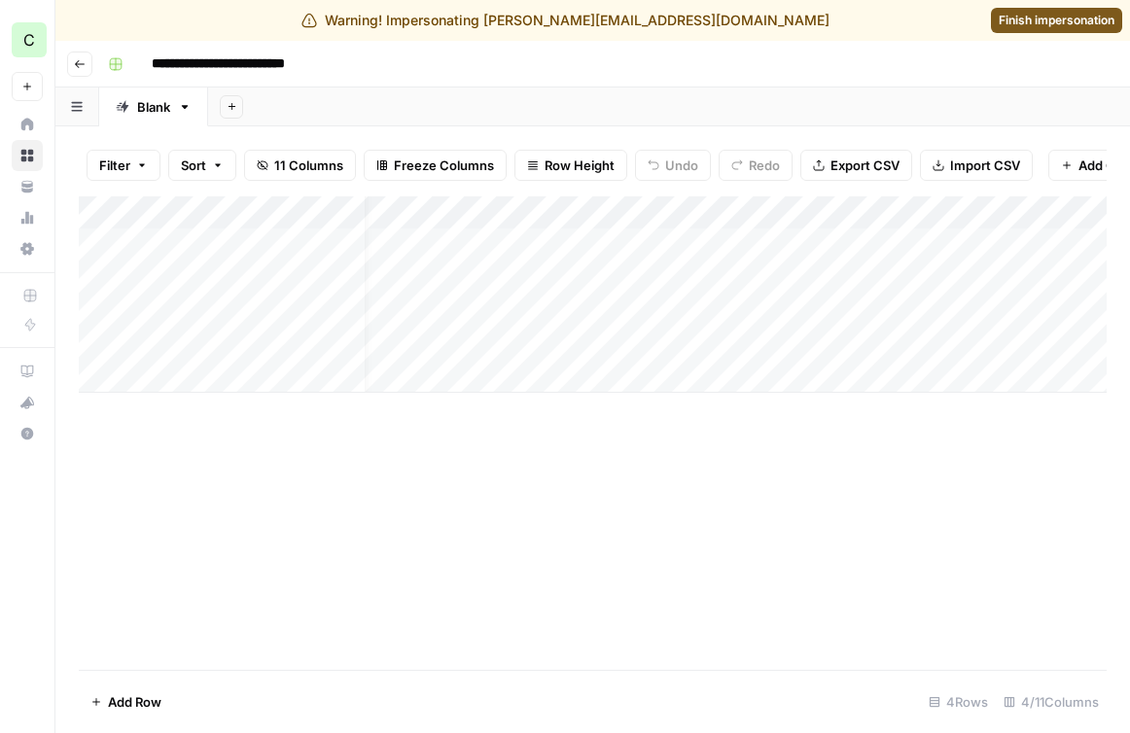
scroll to position [0, 109]
click at [82, 64] on icon "button" at bounding box center [80, 64] width 12 height 12
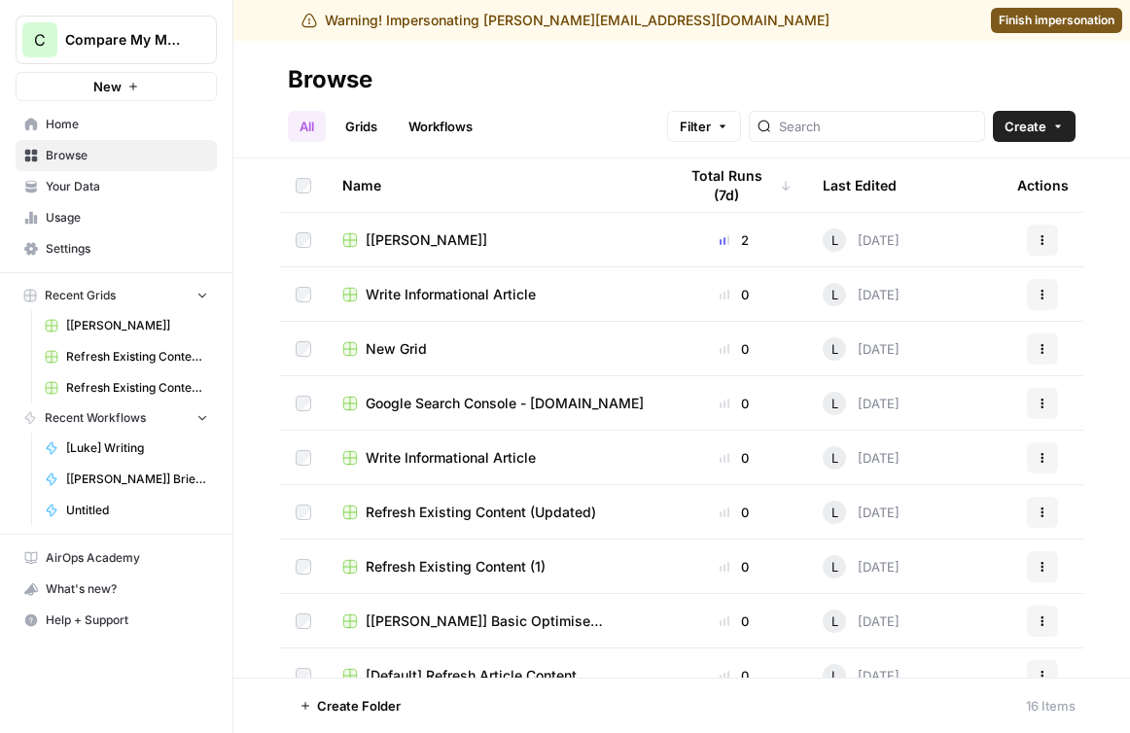
click at [1029, 12] on span "Finish impersonation" at bounding box center [1057, 21] width 116 height 18
